Goal: Task Accomplishment & Management: Use online tool/utility

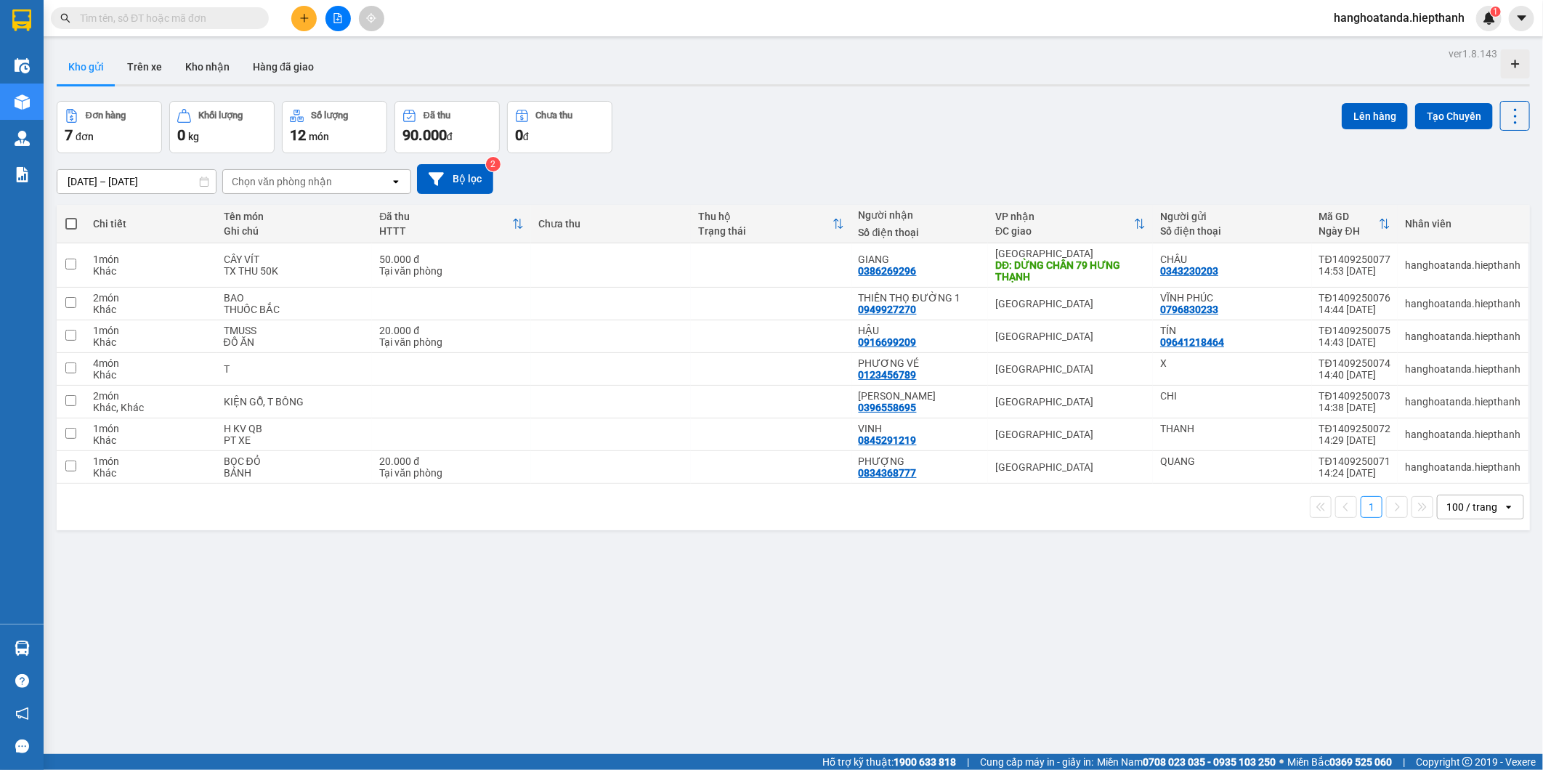
click at [200, 20] on input "text" at bounding box center [165, 18] width 171 height 16
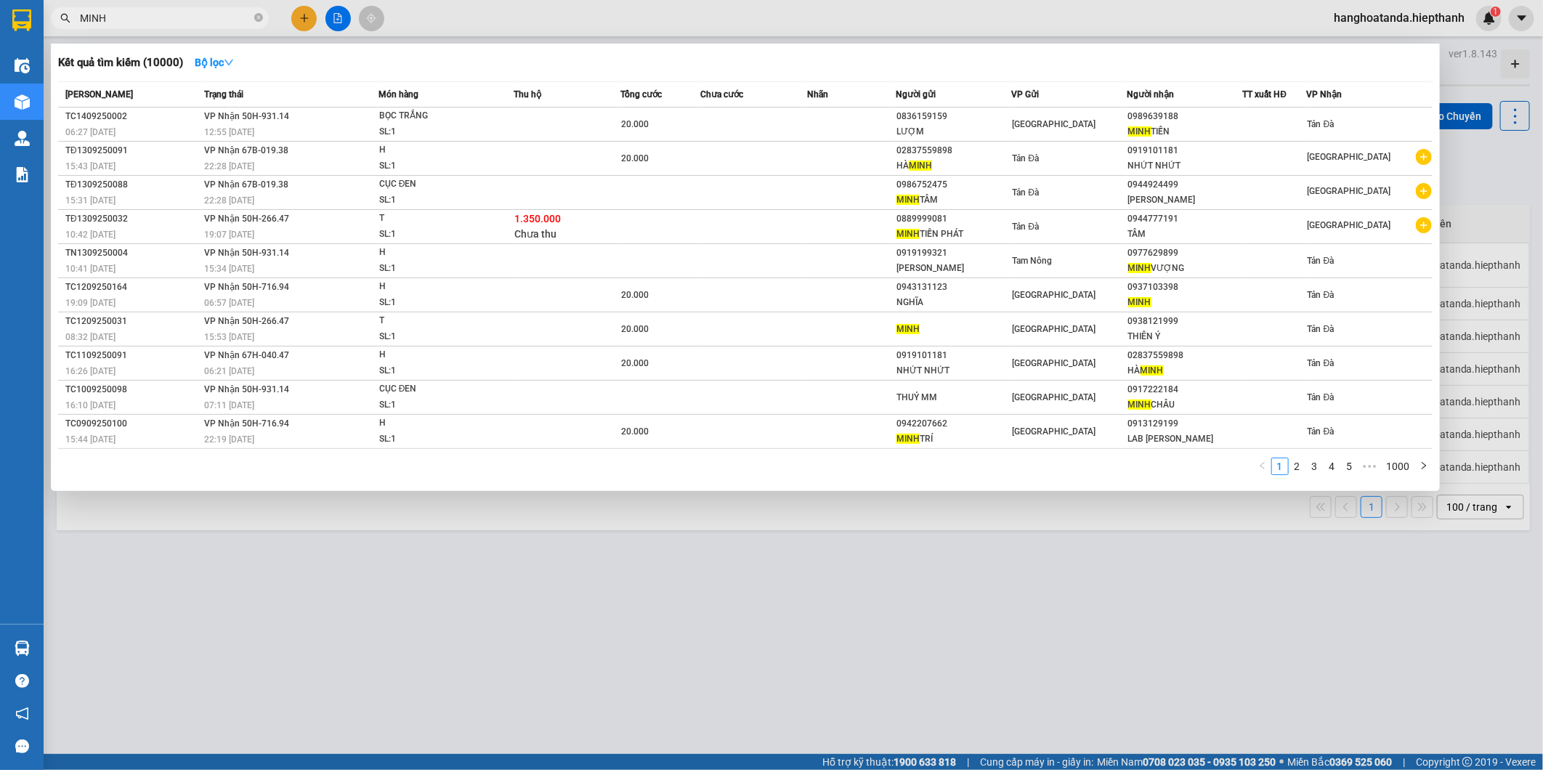
type input "MINH"
click at [891, 548] on div at bounding box center [771, 385] width 1543 height 770
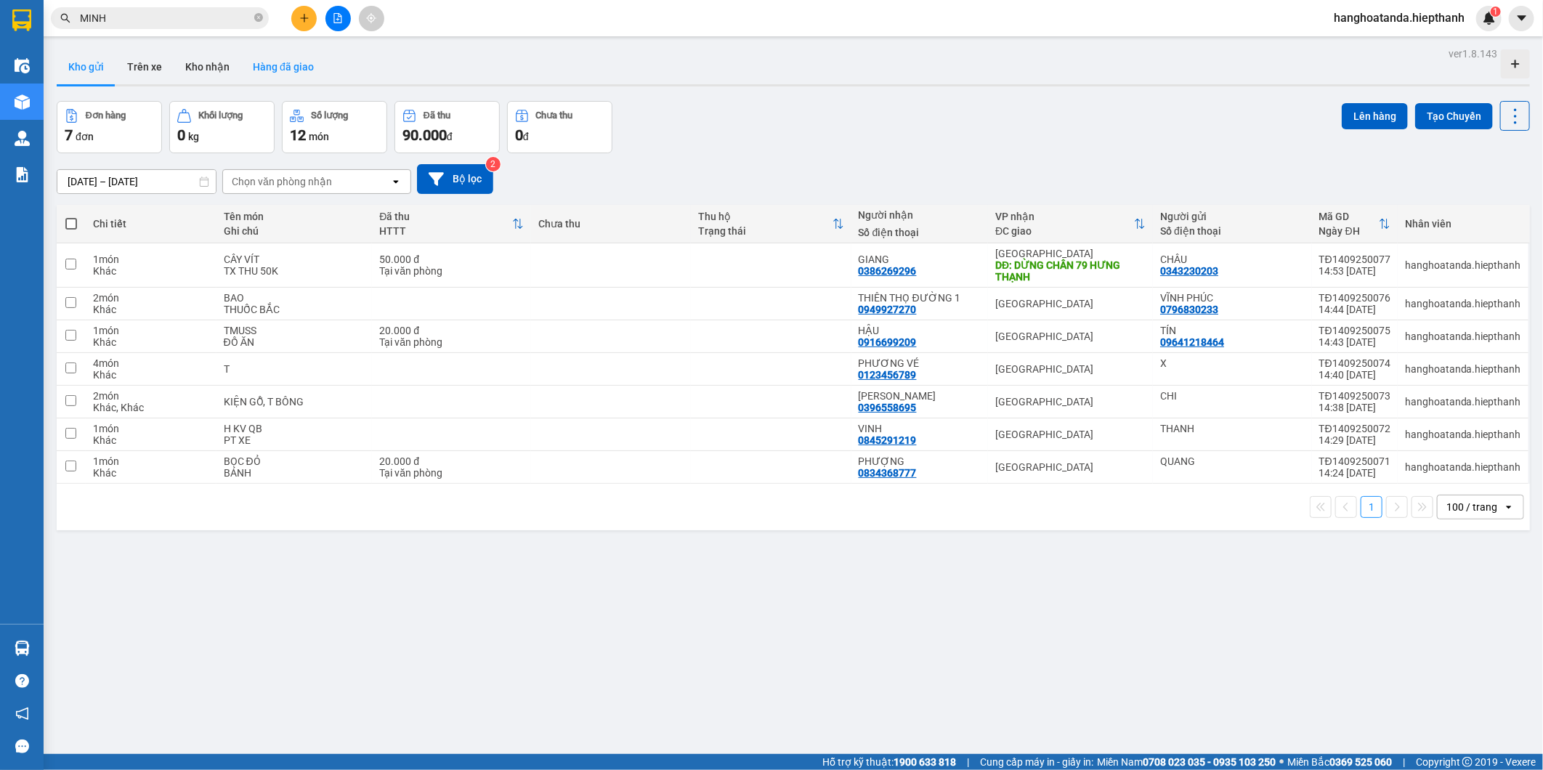
click at [286, 69] on button "Hàng đã giao" at bounding box center [283, 66] width 84 height 35
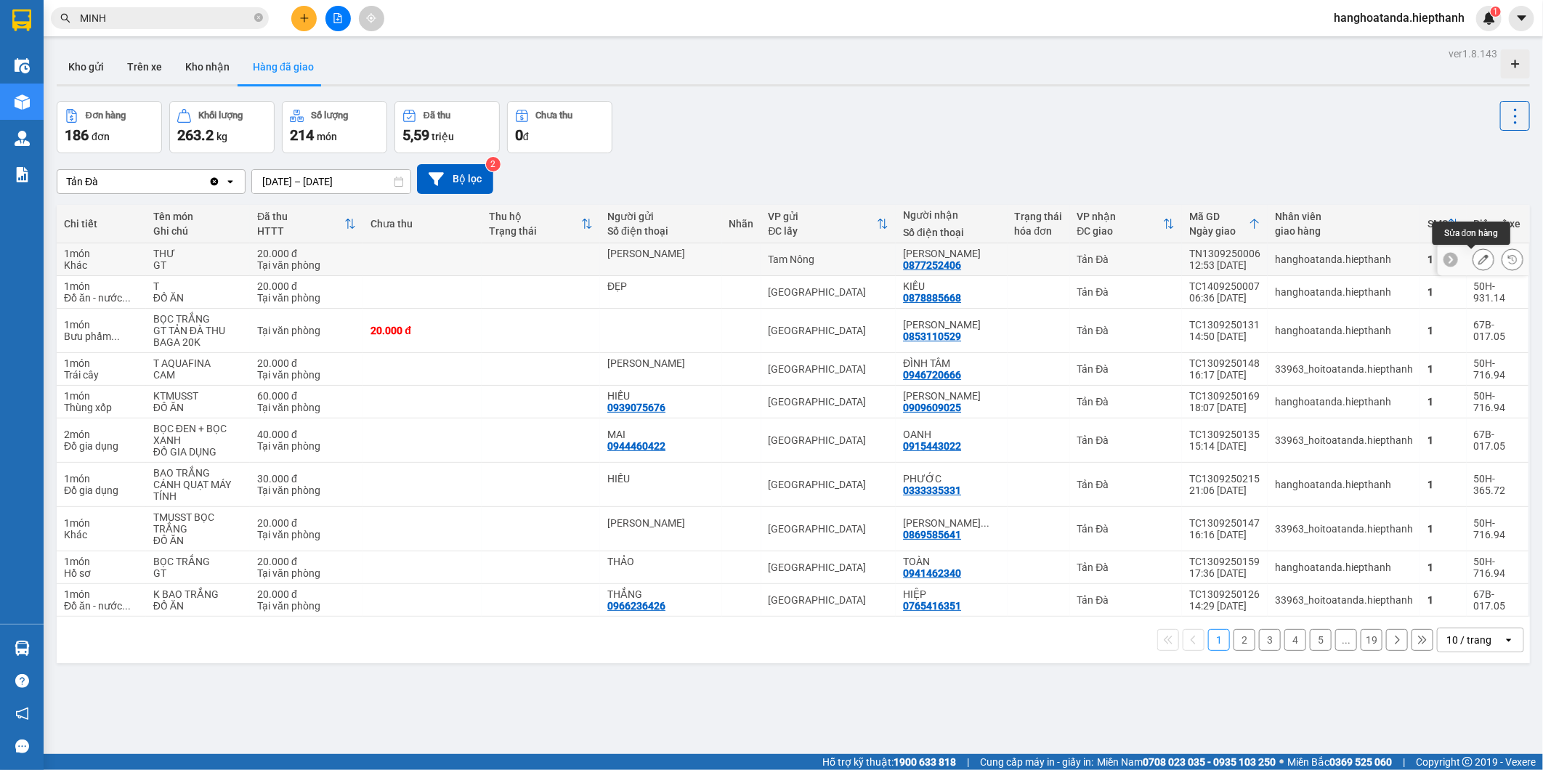
click at [1478, 262] on icon at bounding box center [1483, 259] width 10 height 10
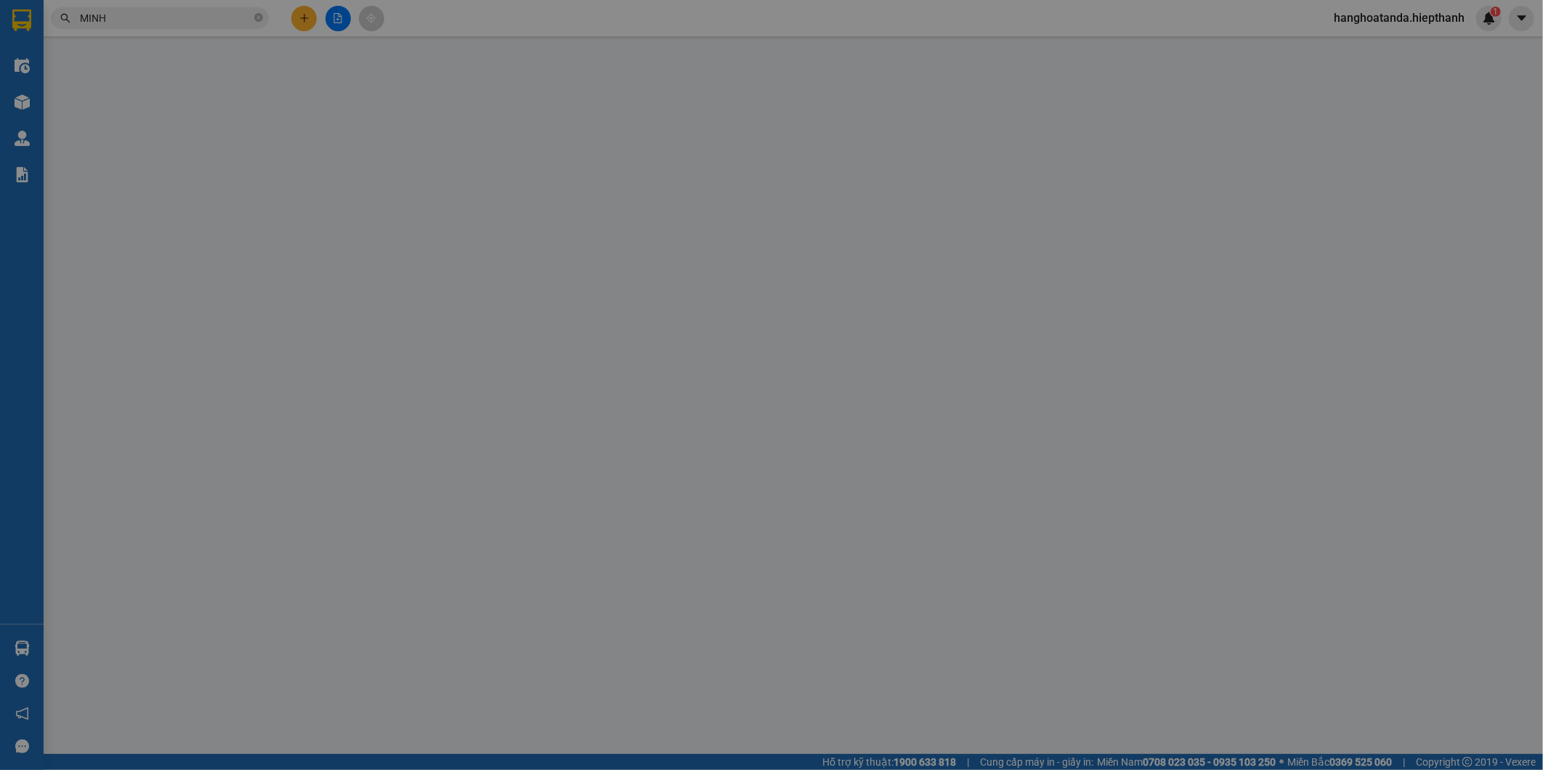
type input "KIM LOAN"
type input "0877252406"
type input "MINH MẪN"
type input "20.000"
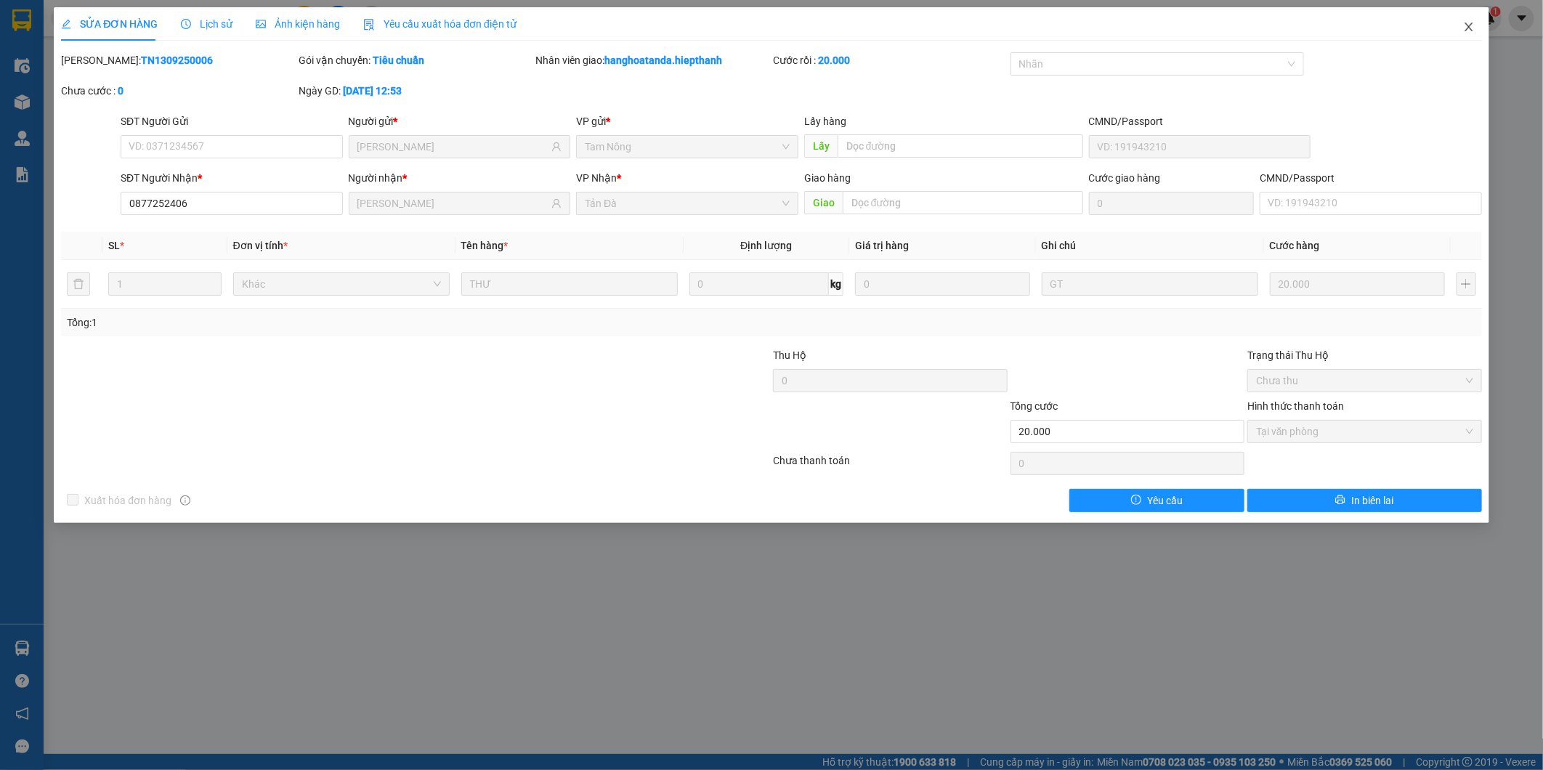
click at [1469, 24] on icon "close" at bounding box center [1469, 27] width 12 height 12
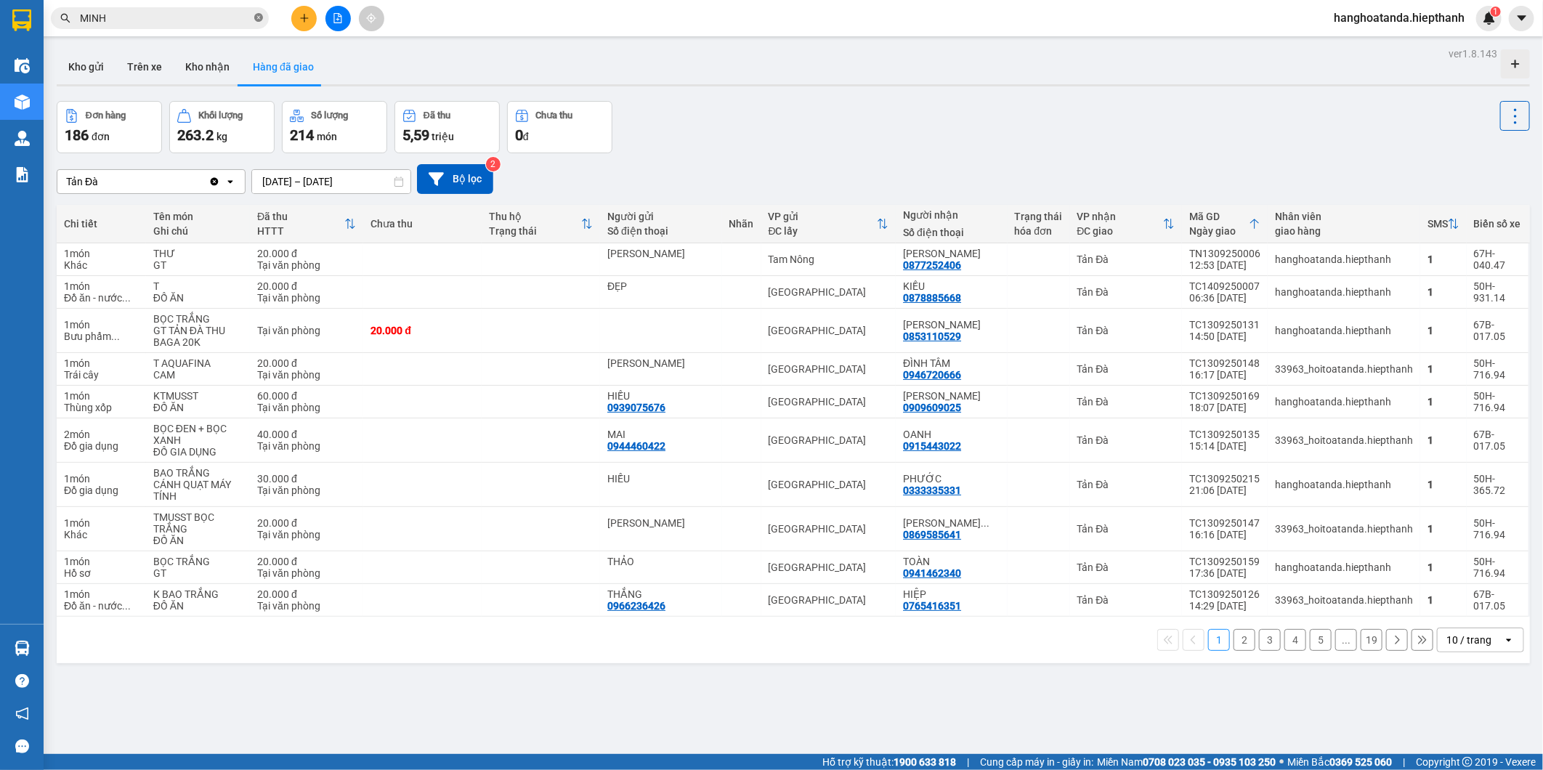
click at [258, 17] on icon "close-circle" at bounding box center [258, 17] width 9 height 9
click at [336, 17] on icon "file-add" at bounding box center [338, 18] width 10 height 10
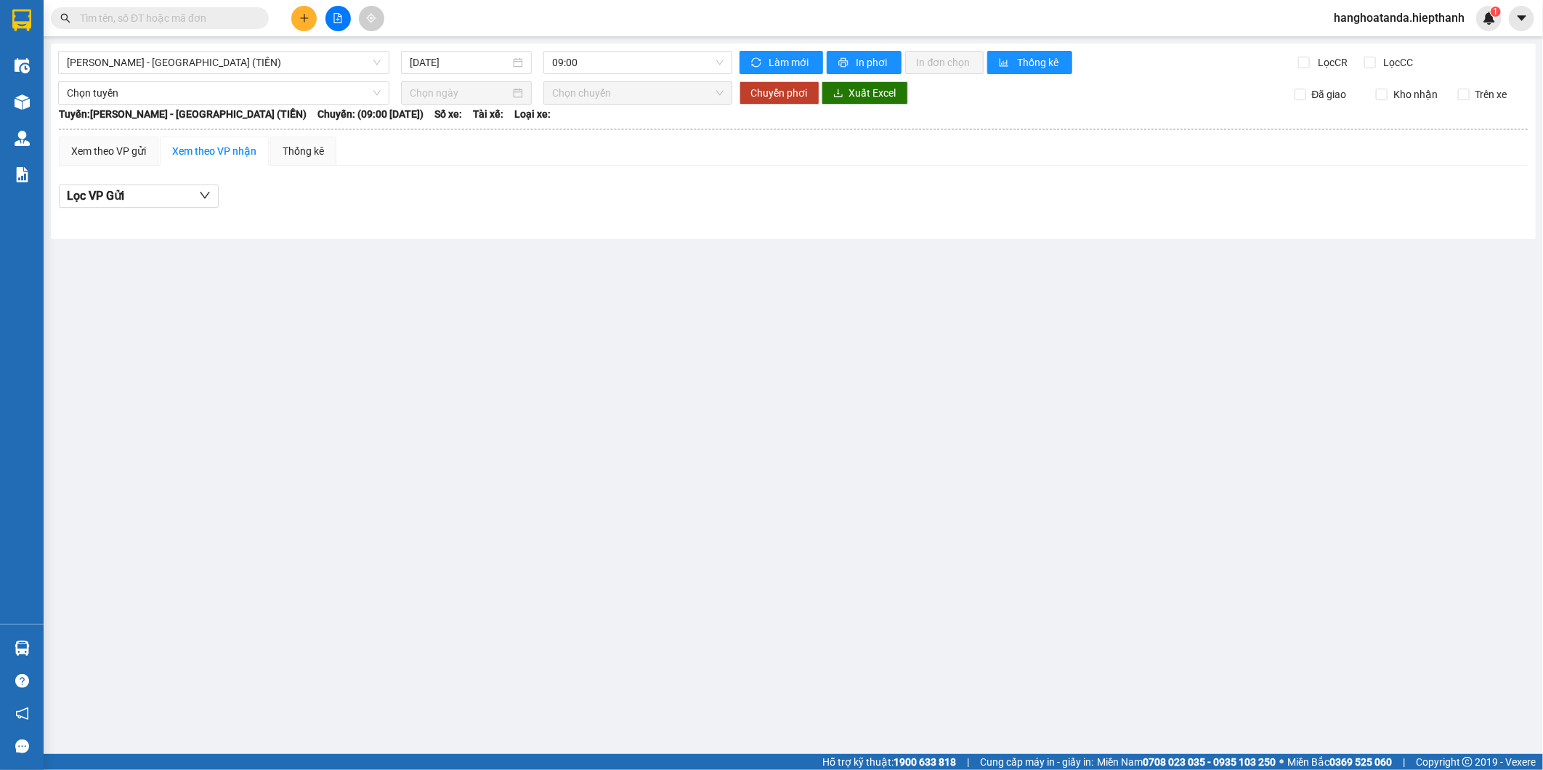
click at [147, 49] on div "Hồ Chí Minh - Tân Châu (TIỀN) 14/09/2025 09:00 Làm mới In phơi In đơn chọn Thốn…" at bounding box center [793, 141] width 1485 height 195
click at [151, 74] on div "Hồ Chí Minh - Tân Châu (TIỀN) 14/09/2025 09:00 Làm mới In phơi In đơn chọn Thốn…" at bounding box center [793, 141] width 1485 height 195
click at [153, 63] on span "Hồ Chí Minh - Tân Châu (TIỀN)" at bounding box center [224, 63] width 314 height 22
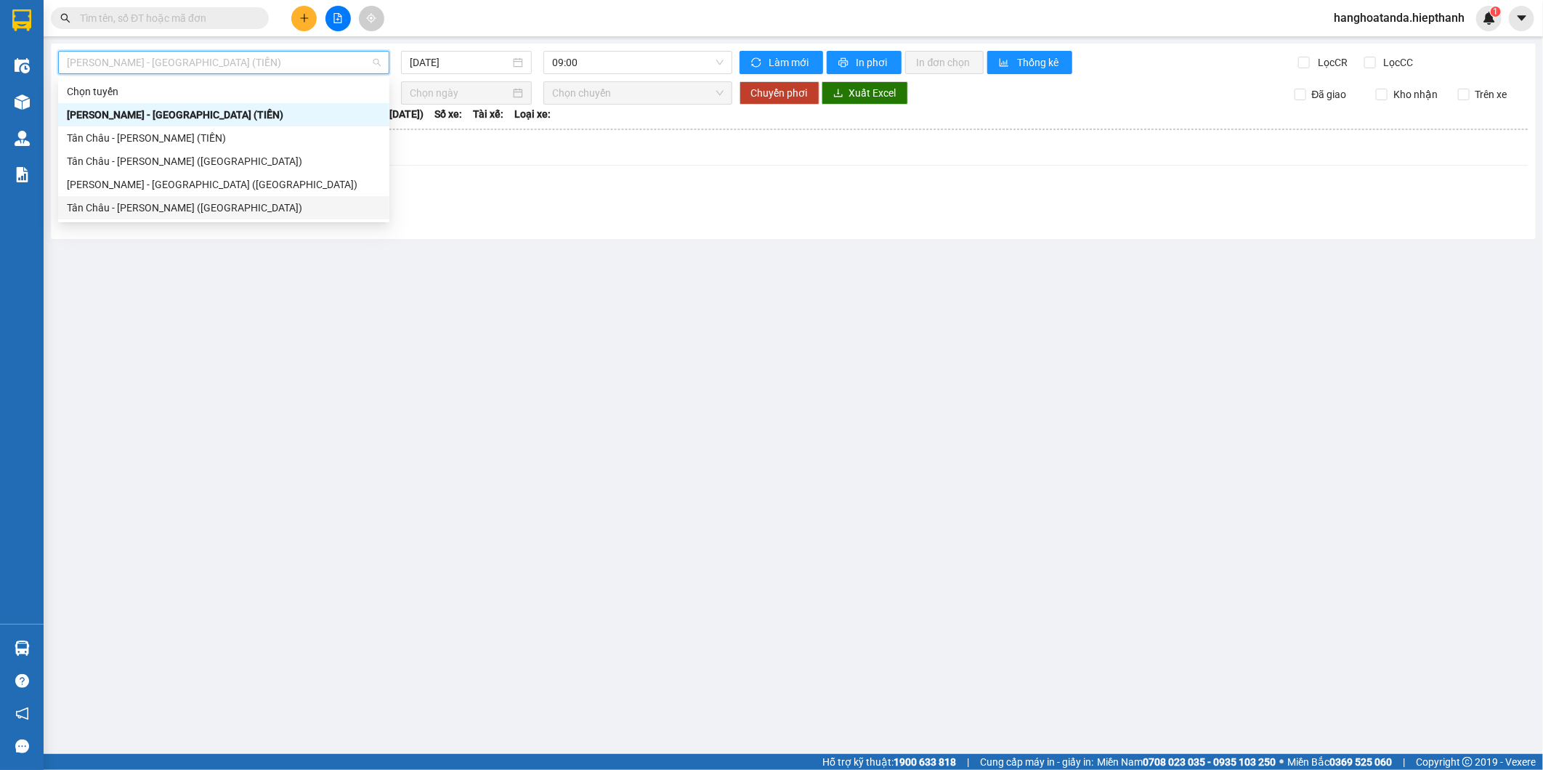
click at [140, 211] on div "Tân Châu - Hồ Chí Minh (Giường)" at bounding box center [224, 208] width 314 height 16
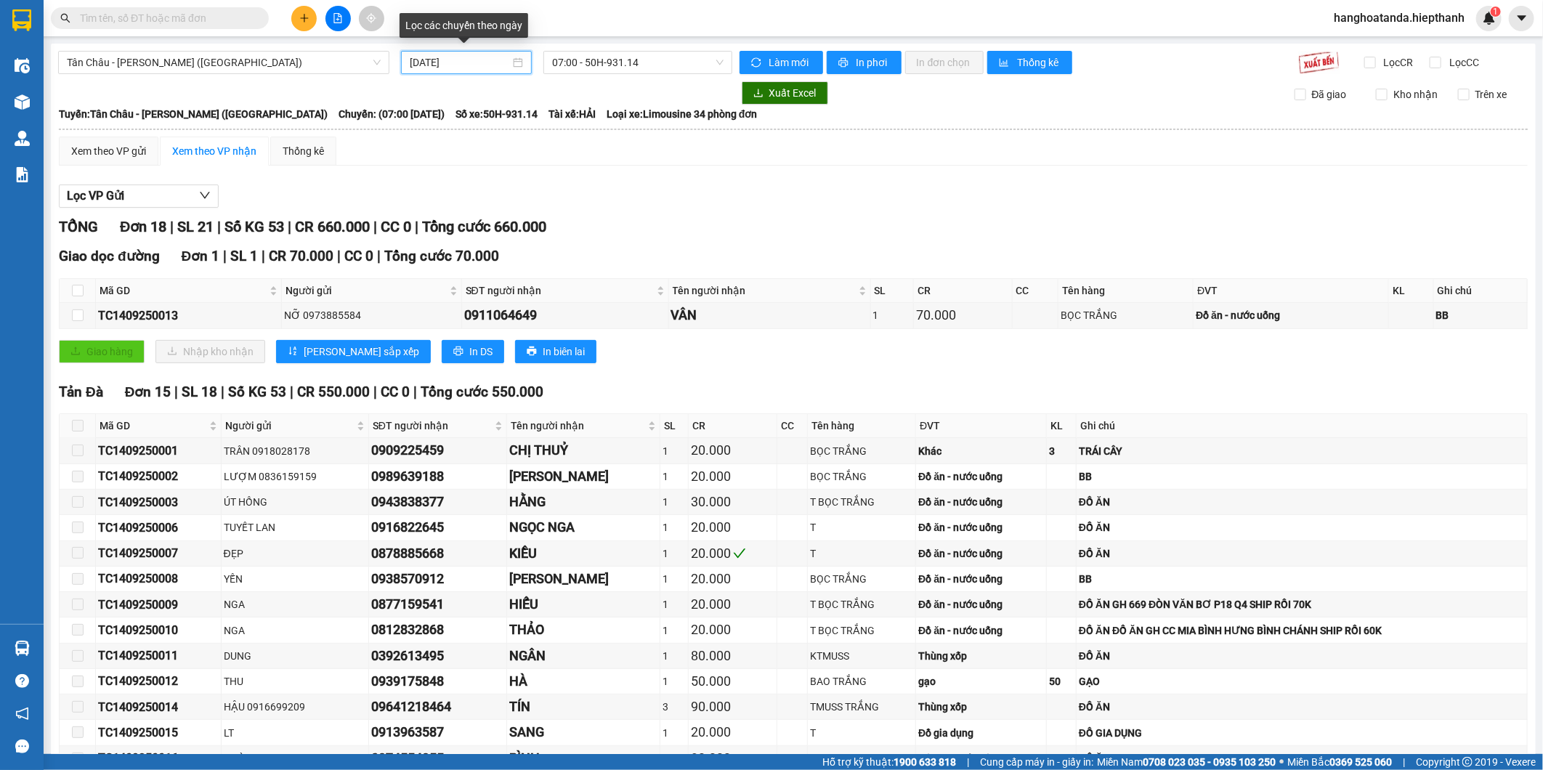
click at [413, 64] on input "14/09/2025" at bounding box center [460, 62] width 101 height 16
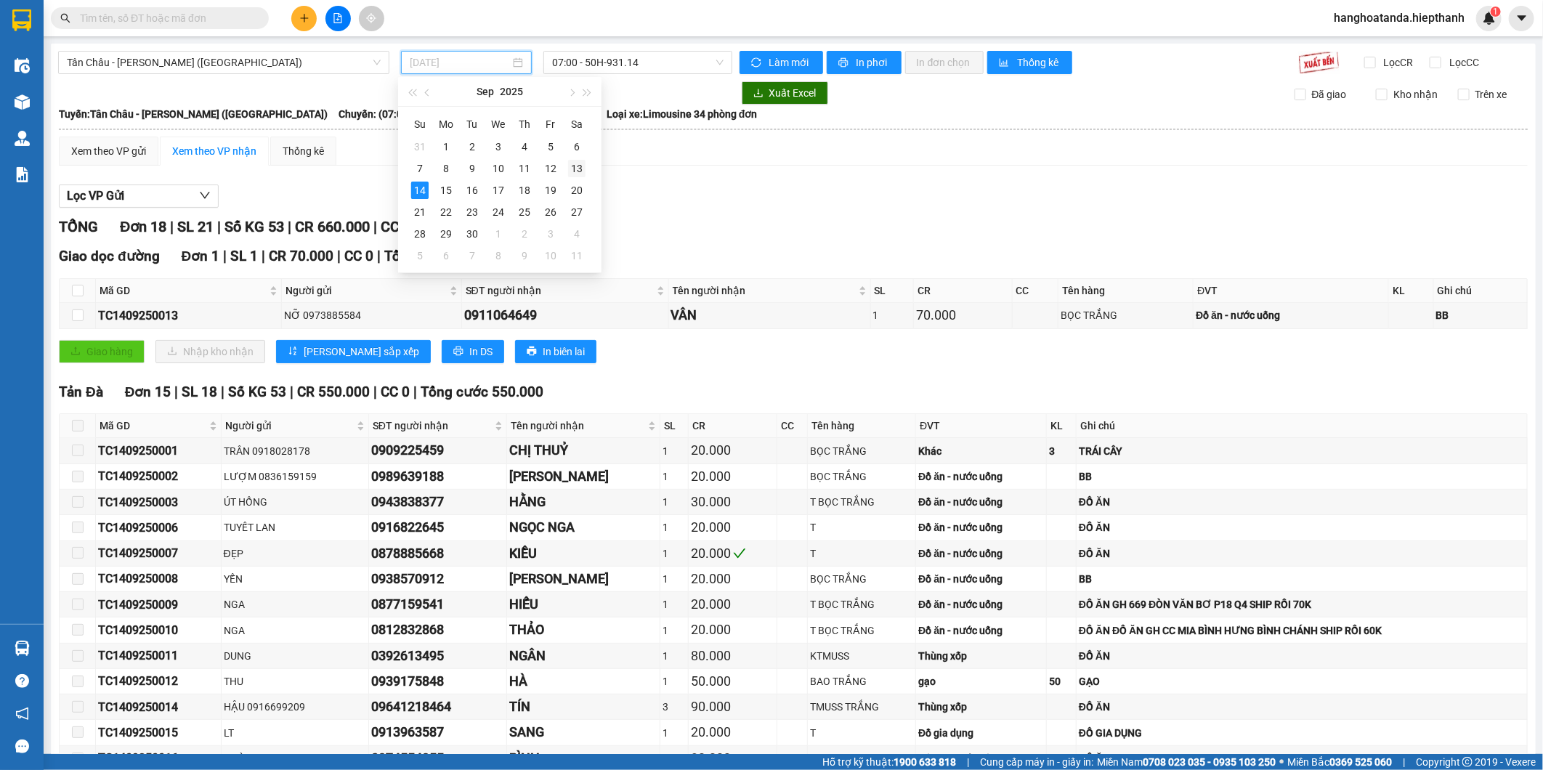
click at [585, 166] on div "13" at bounding box center [576, 168] width 17 height 17
type input "13/09/2025"
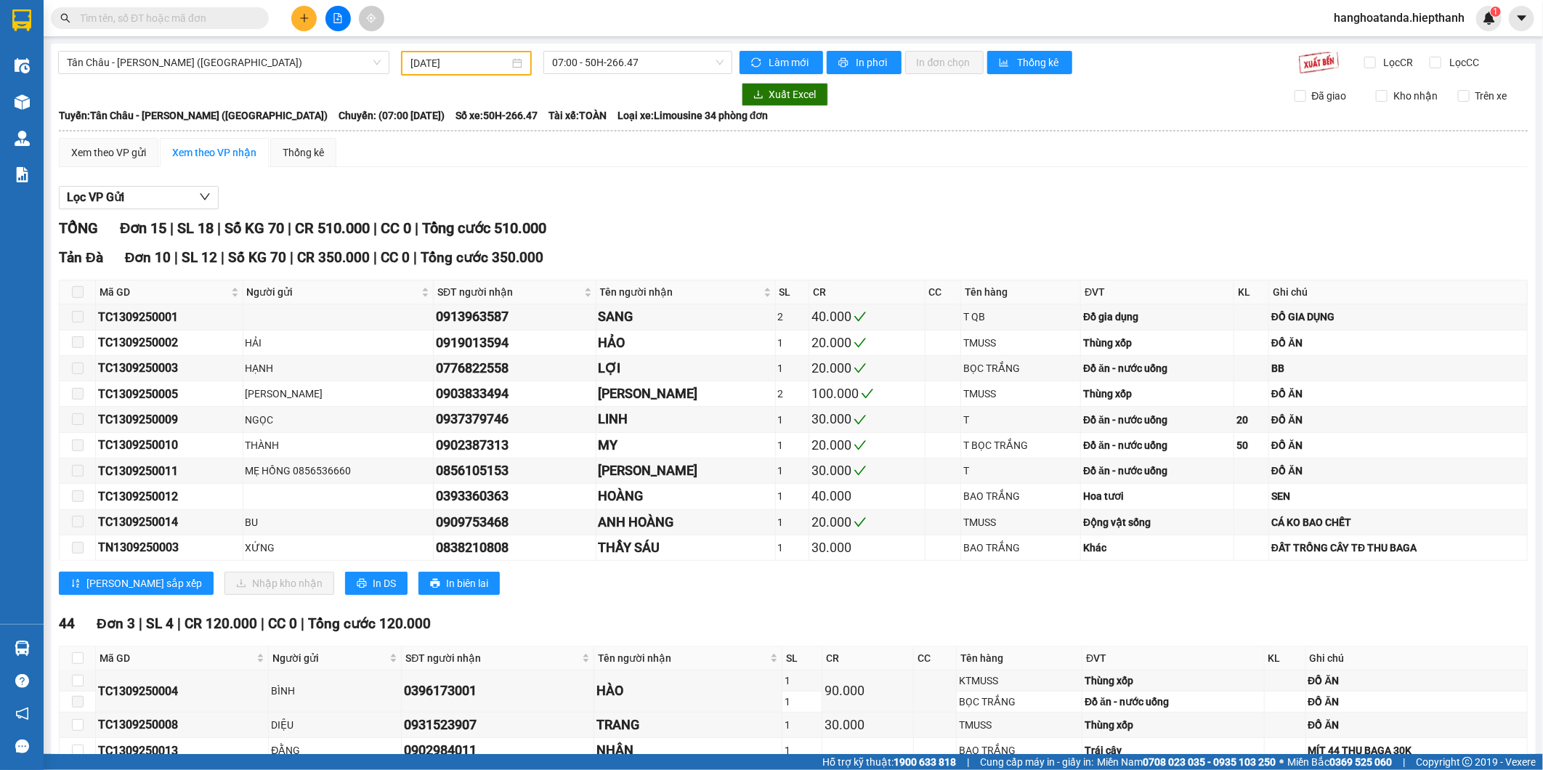
click at [622, 49] on div "Tân Châu - Hồ Chí Minh (Giường) 13/09/2025 07:00 - 50H-266.47 Làm mới In phơi I…" at bounding box center [793, 518] width 1485 height 949
click at [618, 58] on span "07:00 - 50H-266.47" at bounding box center [637, 63] width 171 height 22
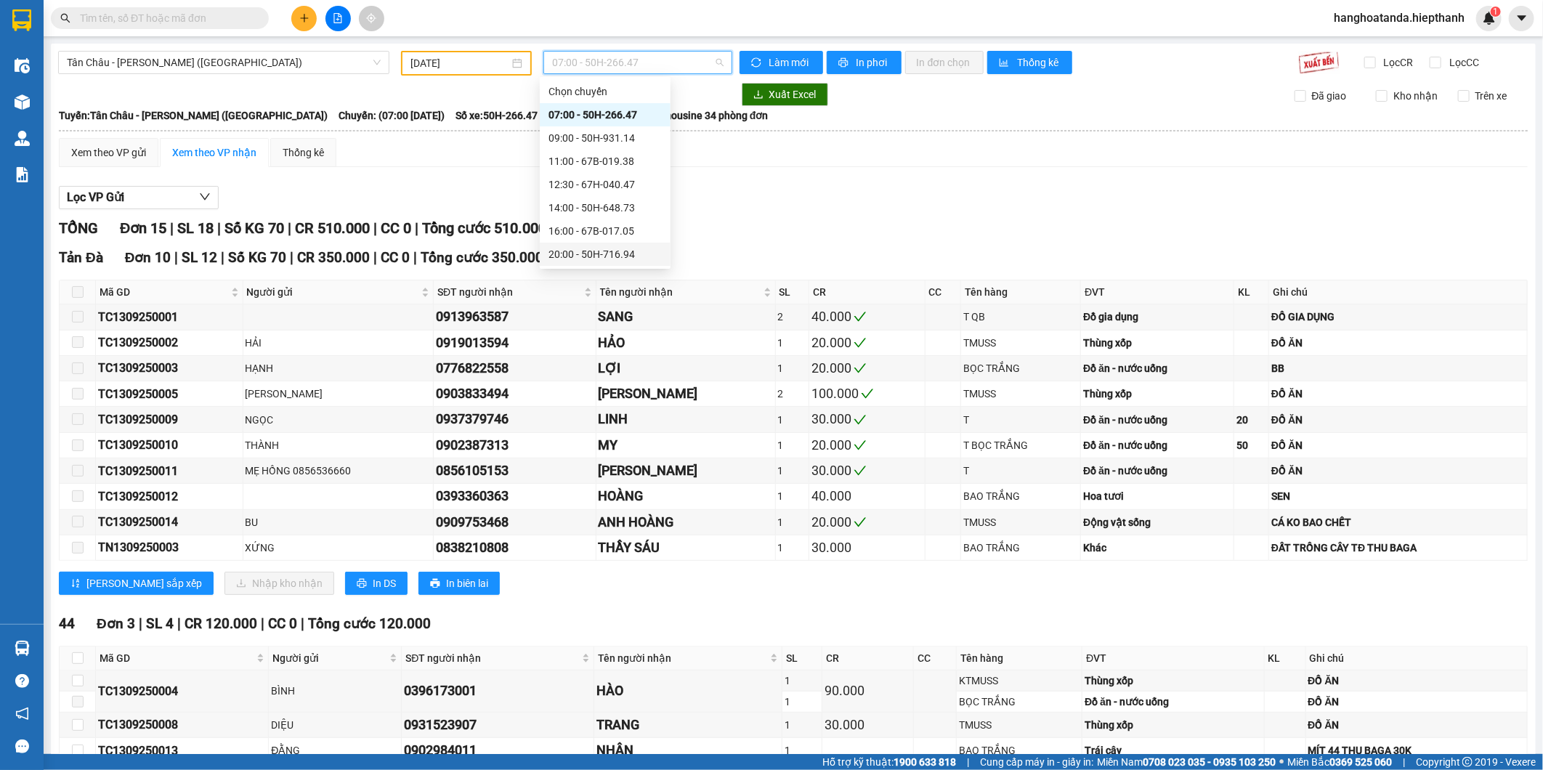
click at [554, 249] on div "20:00 - 50H-716.94" at bounding box center [604, 254] width 113 height 16
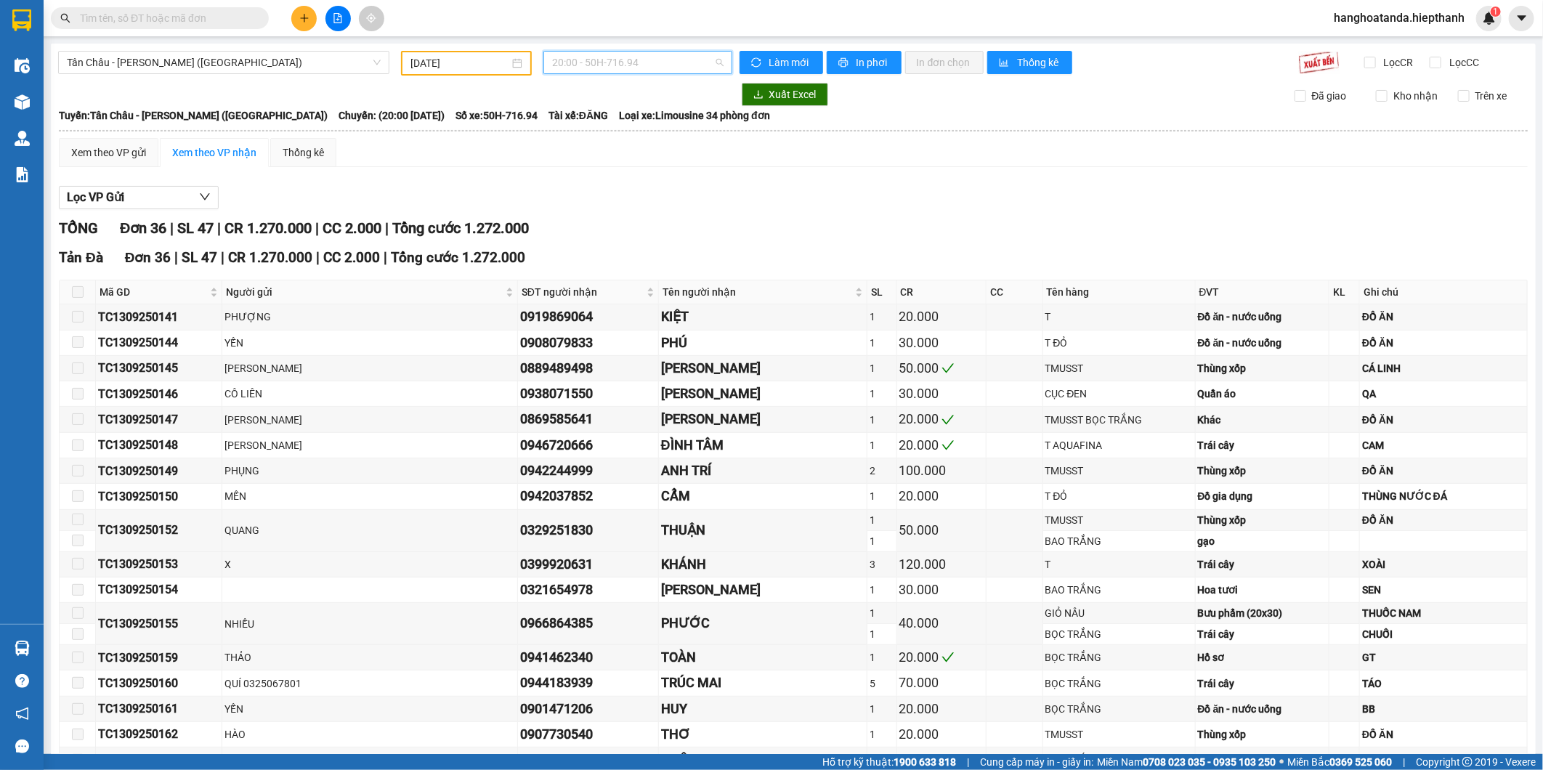
click at [578, 62] on span "20:00 - 50H-716.94" at bounding box center [637, 63] width 171 height 22
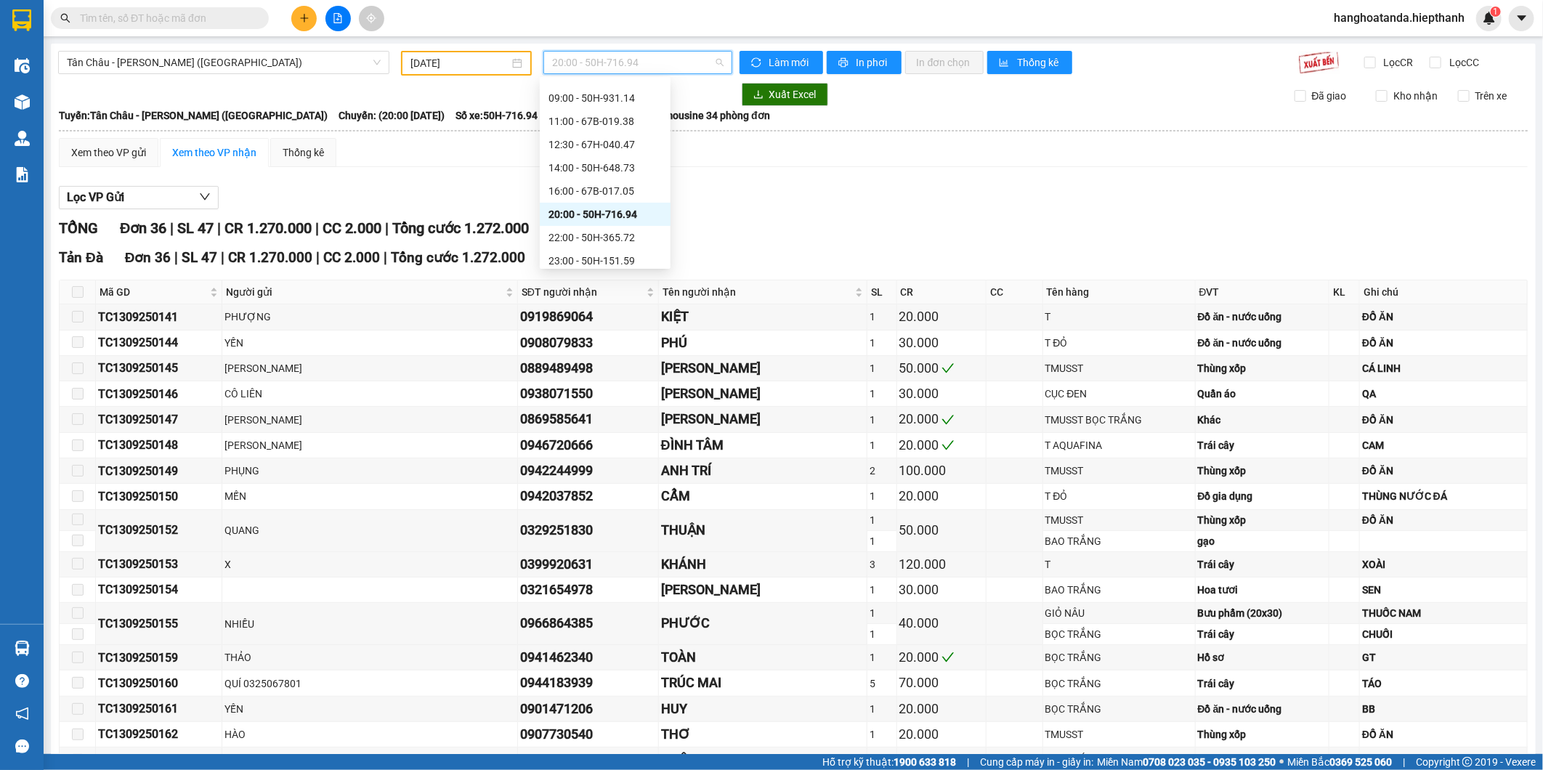
scroll to position [70, 0]
click at [577, 207] on div "22:00 - 50H-365.72" at bounding box center [604, 208] width 113 height 16
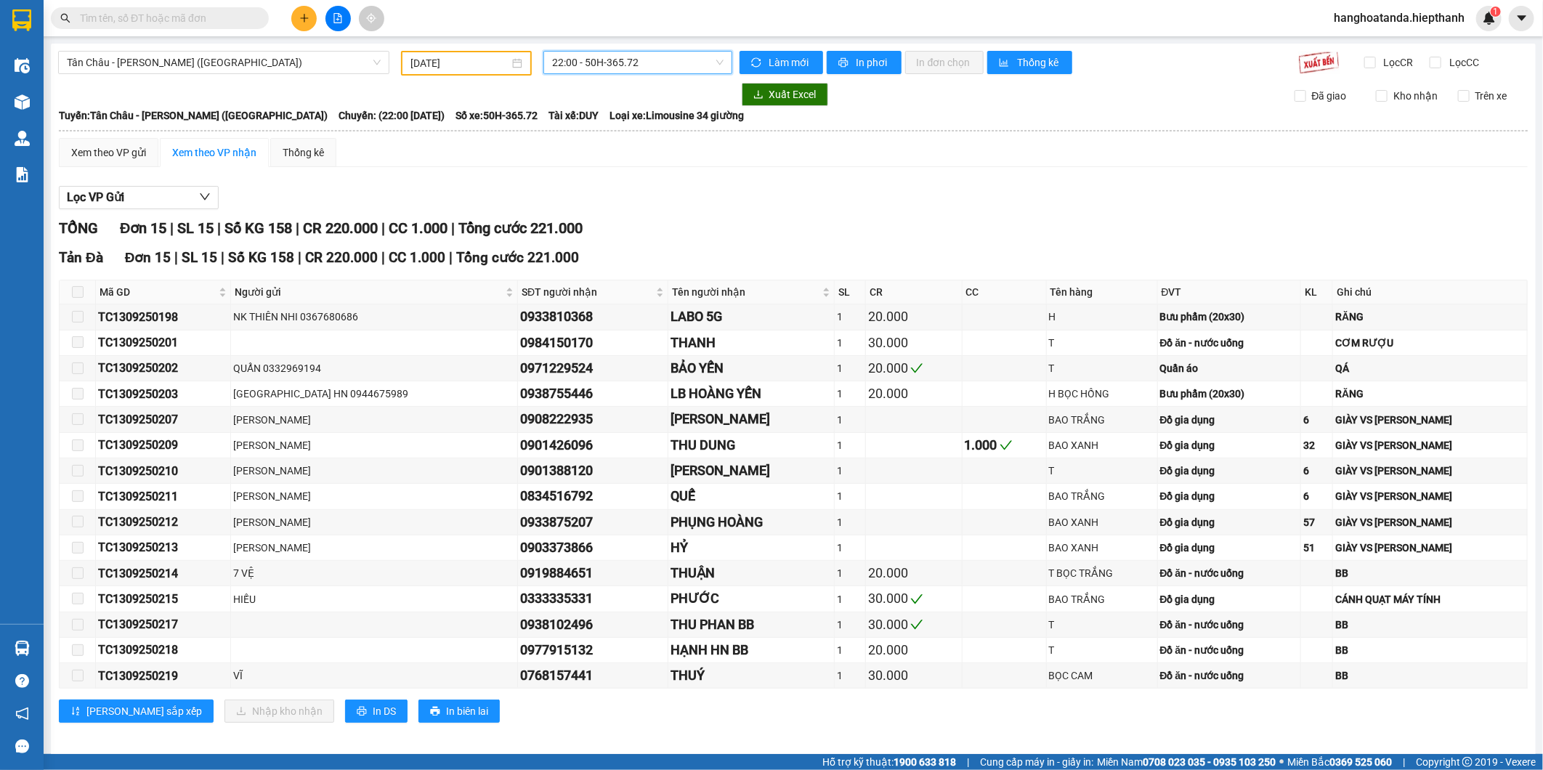
click at [612, 63] on span "22:00 - 50H-365.72" at bounding box center [637, 63] width 171 height 22
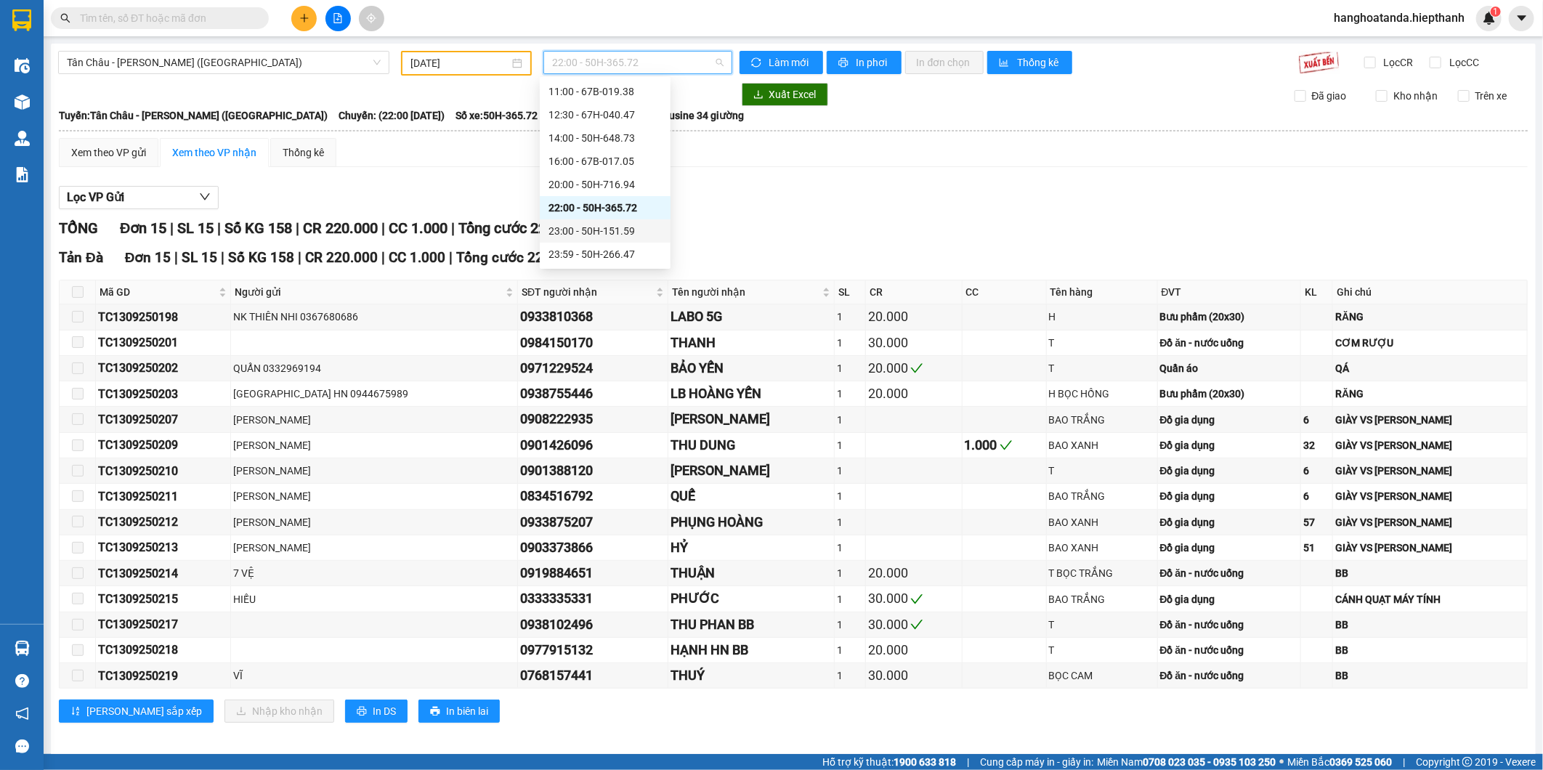
click at [570, 240] on div "23:00 - 50H-151.59" at bounding box center [605, 230] width 131 height 23
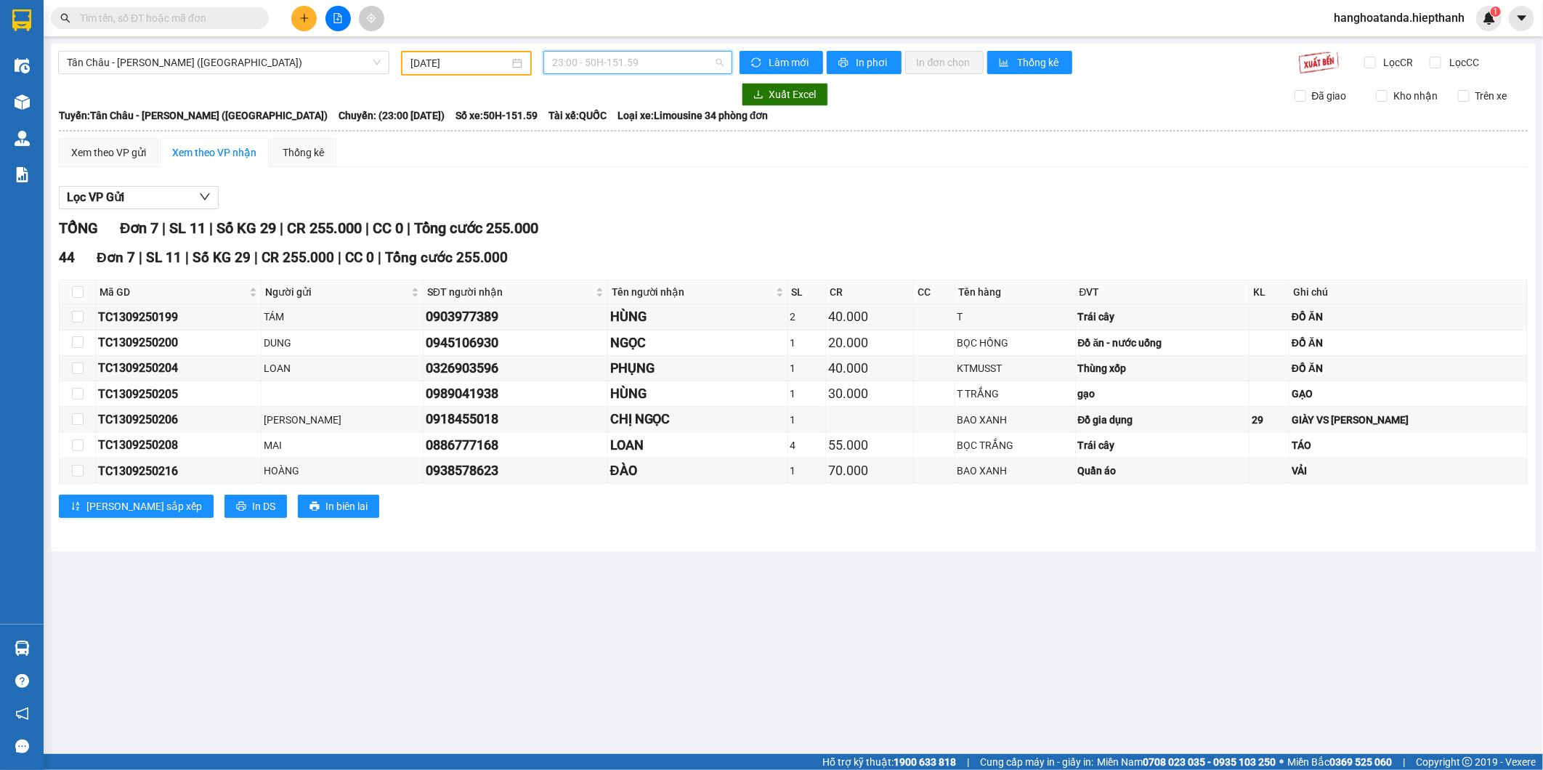
drag, startPoint x: 579, startPoint y: 57, endPoint x: 594, endPoint y: 118, distance: 63.6
click at [578, 57] on span "23:00 - 50H-151.59" at bounding box center [637, 63] width 171 height 22
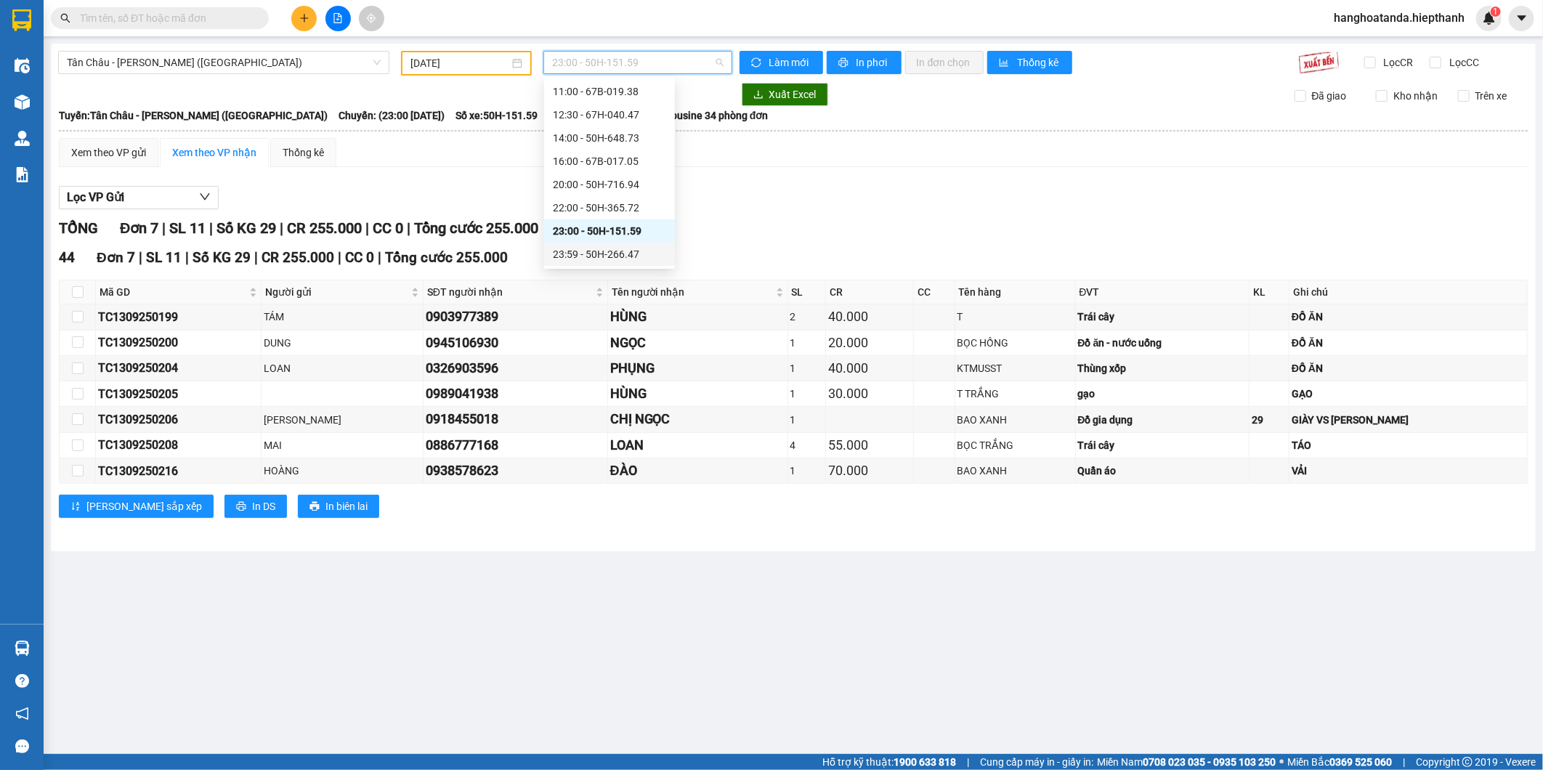
click at [597, 252] on div "23:59 - 50H-266.47" at bounding box center [609, 254] width 113 height 16
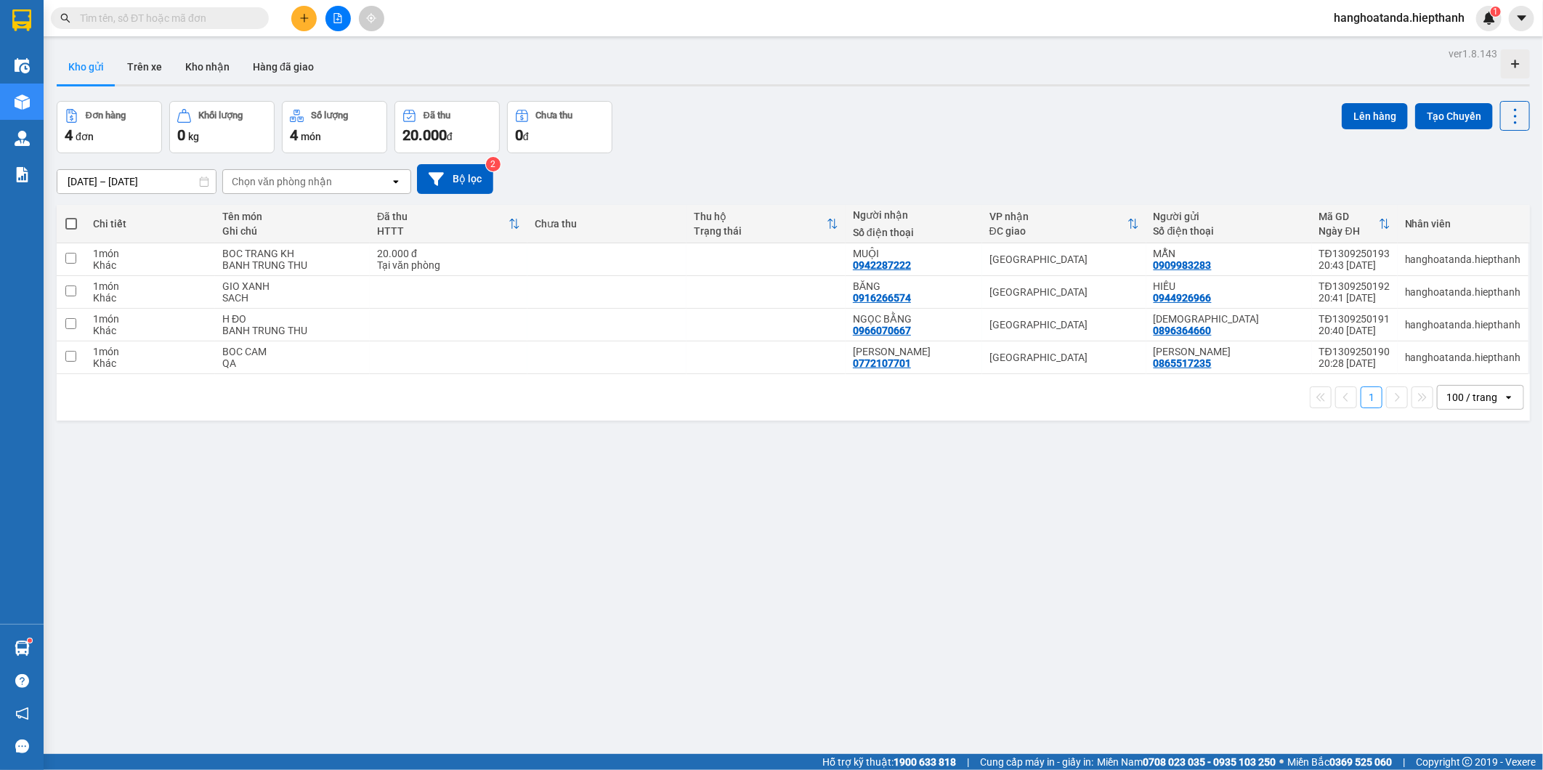
click at [835, 543] on div "ver 1.8.143 Kho gửi Trên xe Kho nhận Hàng đã giao Đơn hàng 4 đơn Khối lượng 0 k…" at bounding box center [793, 429] width 1485 height 770
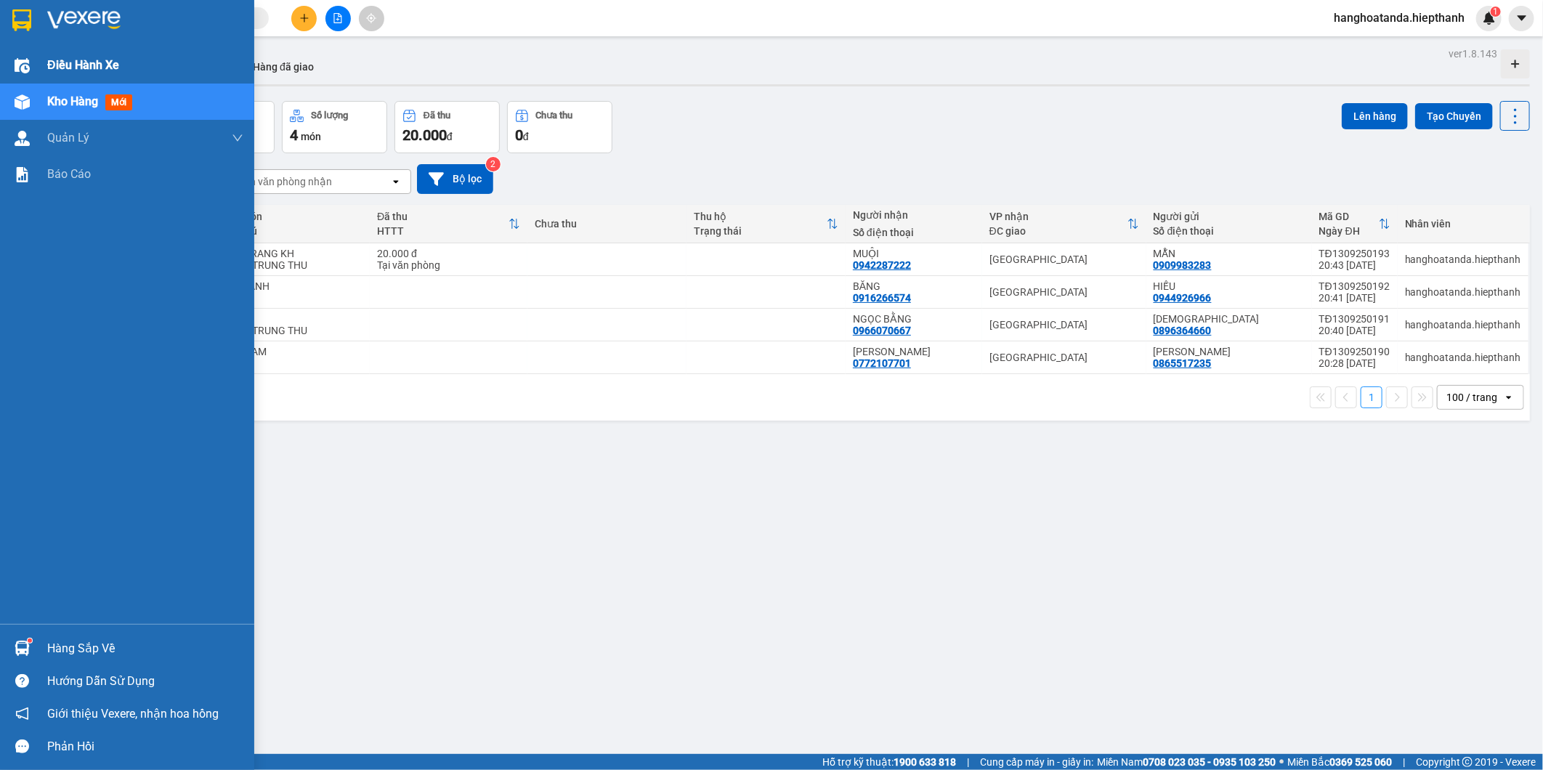
click at [47, 70] on span "Điều hành xe" at bounding box center [83, 65] width 72 height 18
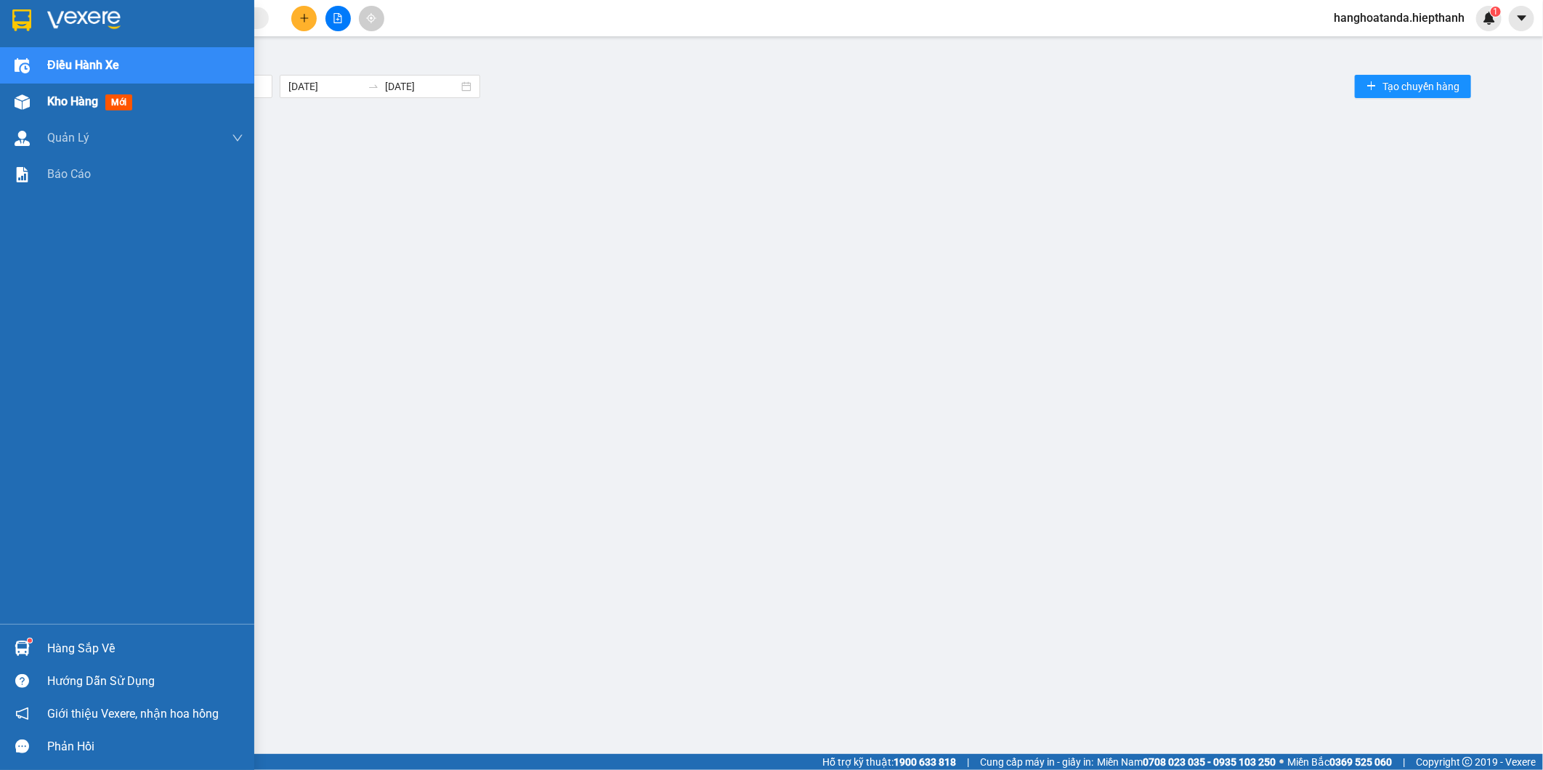
click at [68, 103] on span "Kho hàng" at bounding box center [72, 101] width 51 height 14
